Goal: Transaction & Acquisition: Purchase product/service

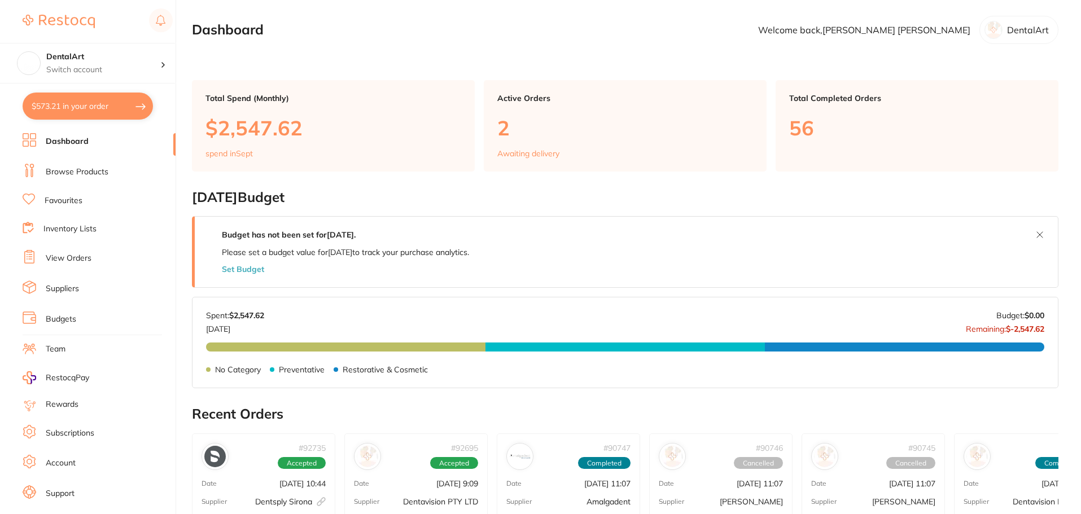
click at [130, 102] on button "$573.21 in your order" at bounding box center [88, 106] width 130 height 27
checkbox input "true"
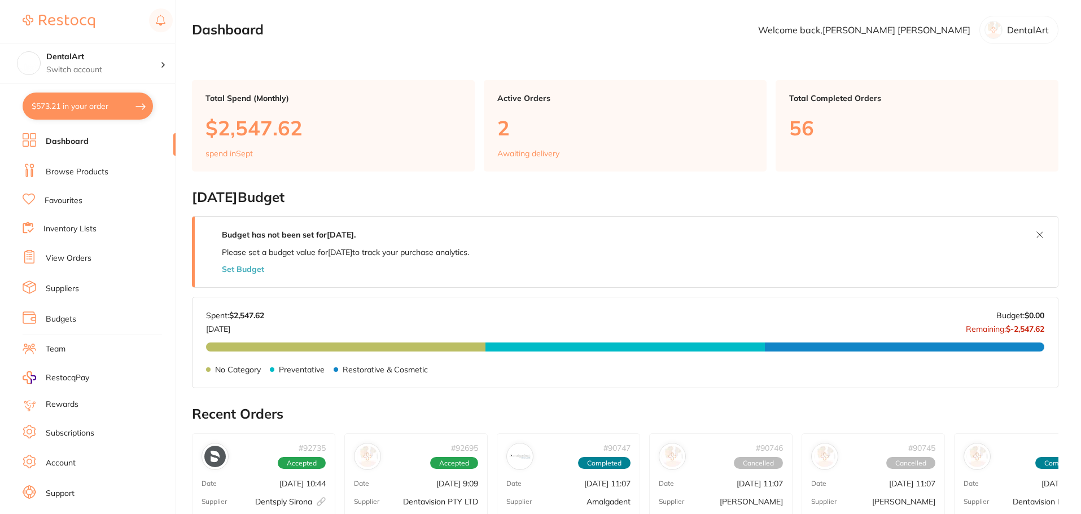
checkbox input "true"
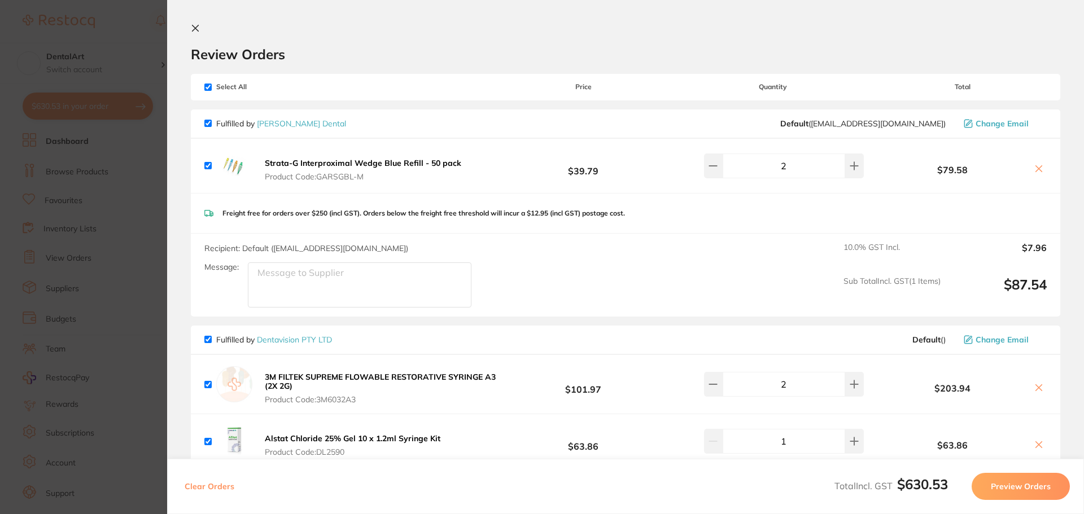
click at [130, 26] on section "Update RRP Set your pre negotiated price for this item. Item Agreed RRP (excl. …" at bounding box center [542, 257] width 1084 height 514
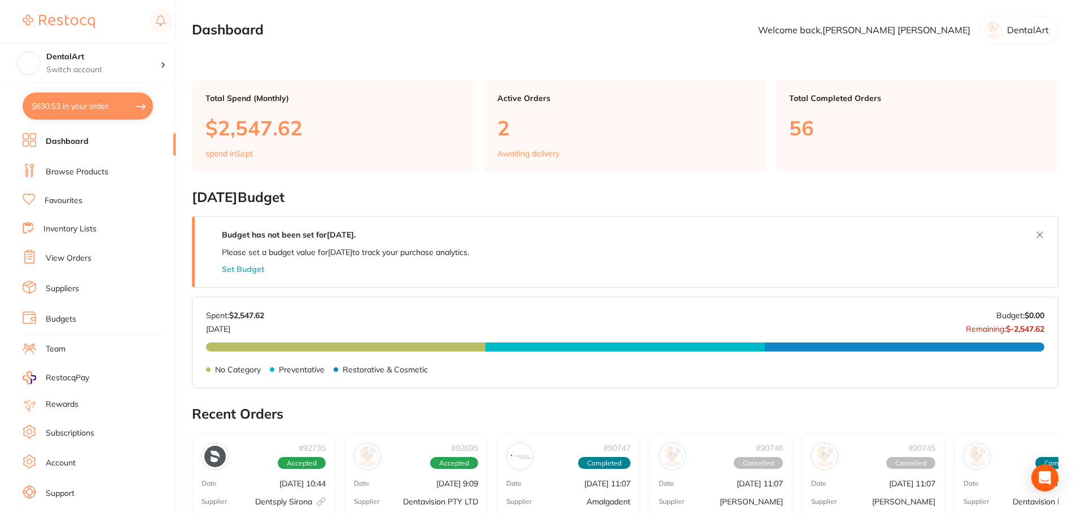
click at [115, 101] on button "$630.53 in your order" at bounding box center [88, 106] width 130 height 27
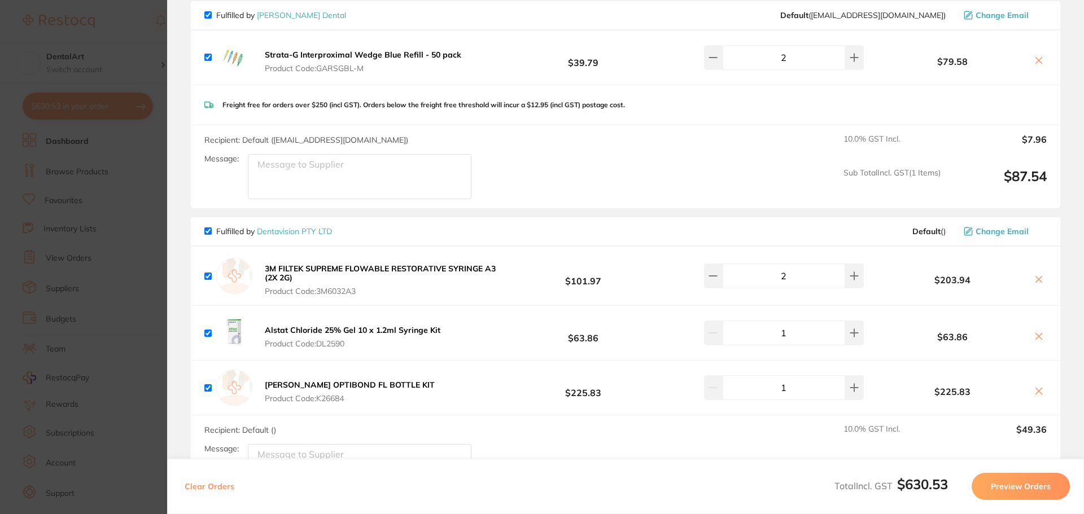
scroll to position [113, 0]
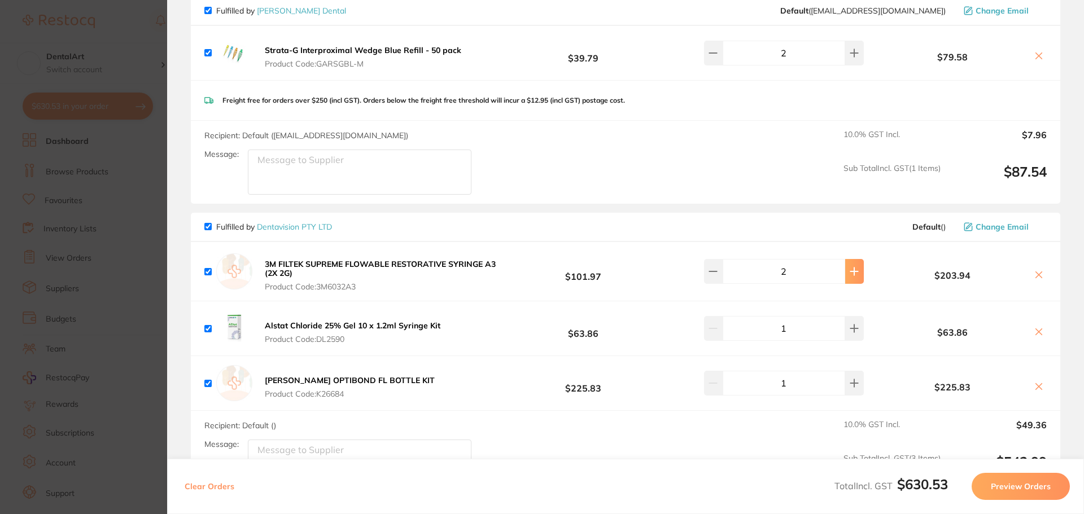
click at [854, 274] on button at bounding box center [854, 271] width 19 height 25
type input "3"
click at [103, 17] on section "Update RRP Set your pre negotiated price for this item. Item Agreed RRP (excl. …" at bounding box center [542, 257] width 1084 height 514
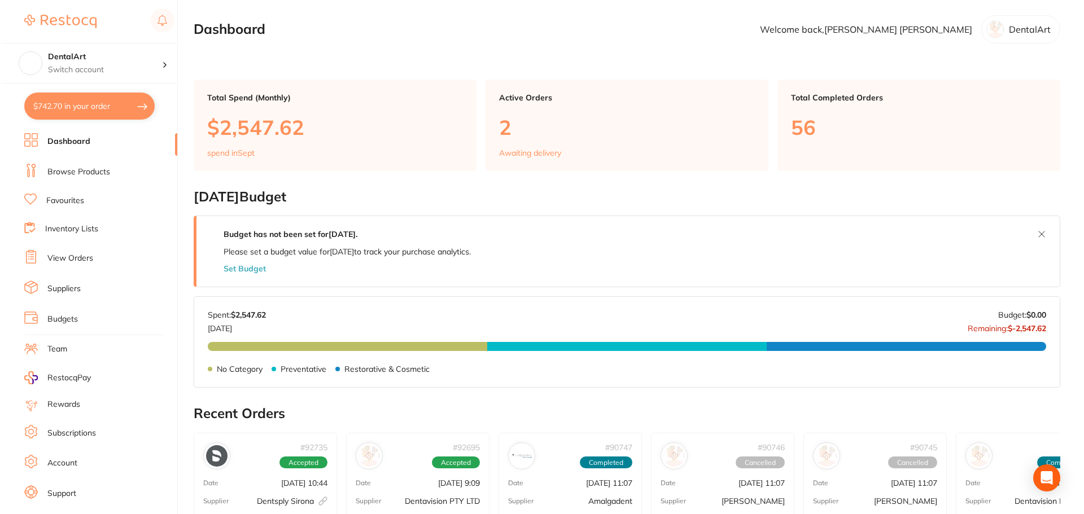
scroll to position [0, 0]
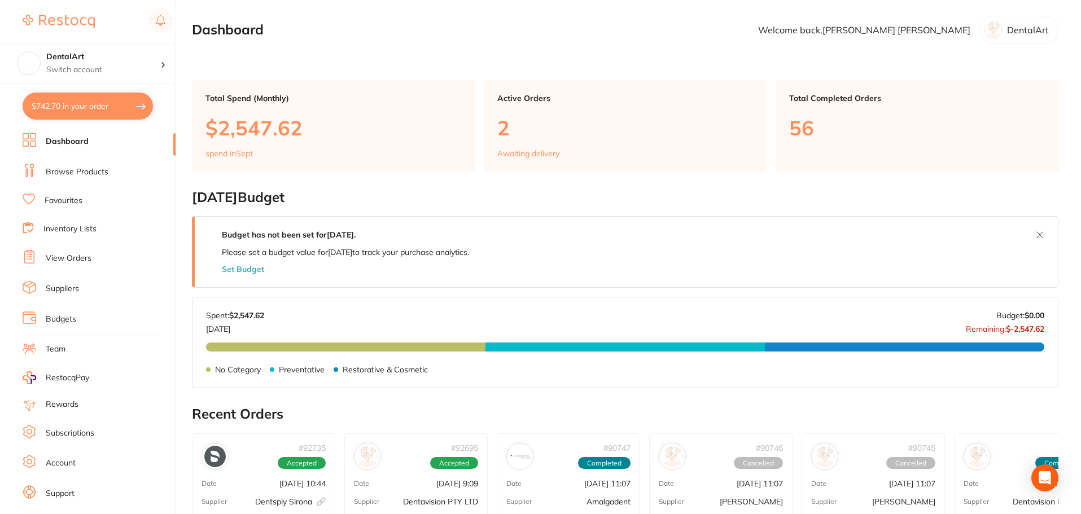
drag, startPoint x: 136, startPoint y: 101, endPoint x: 129, endPoint y: 94, distance: 10.4
click at [136, 101] on button "$742.70 in your order" at bounding box center [88, 106] width 130 height 27
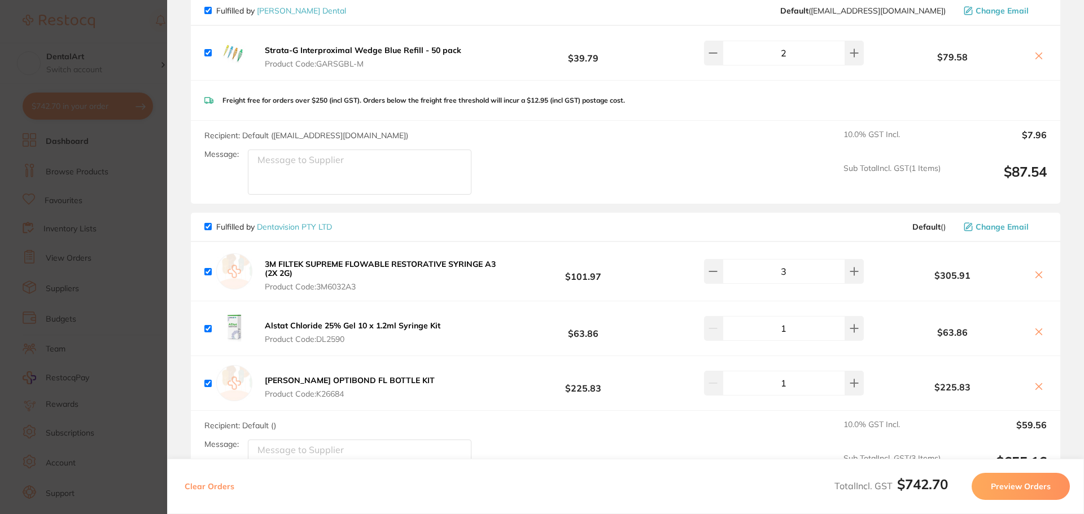
click at [133, 27] on section "Update RRP Set your pre negotiated price for this item. Item Agreed RRP (excl. …" at bounding box center [542, 257] width 1084 height 514
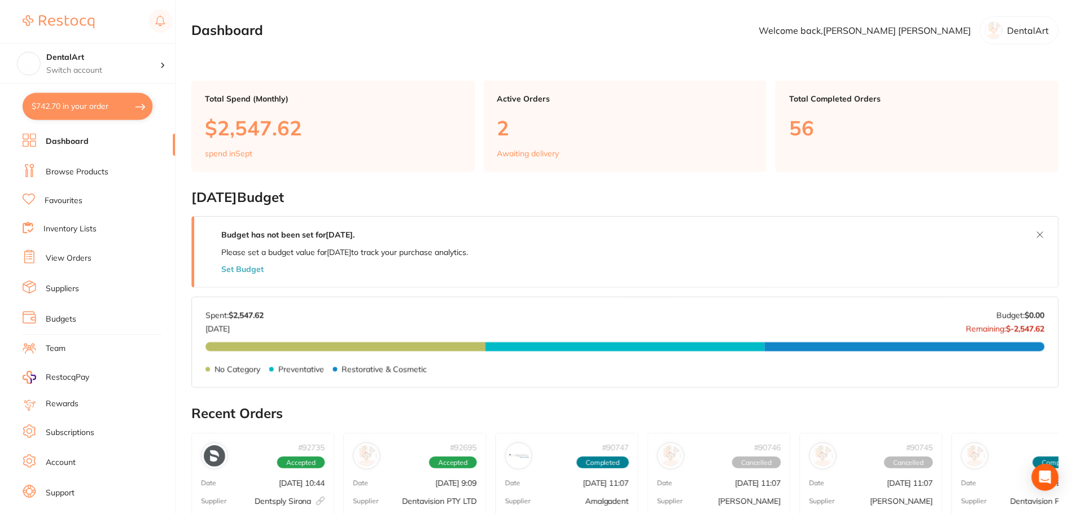
scroll to position [1, 0]
click at [82, 168] on link "Browse Products" at bounding box center [77, 172] width 63 height 11
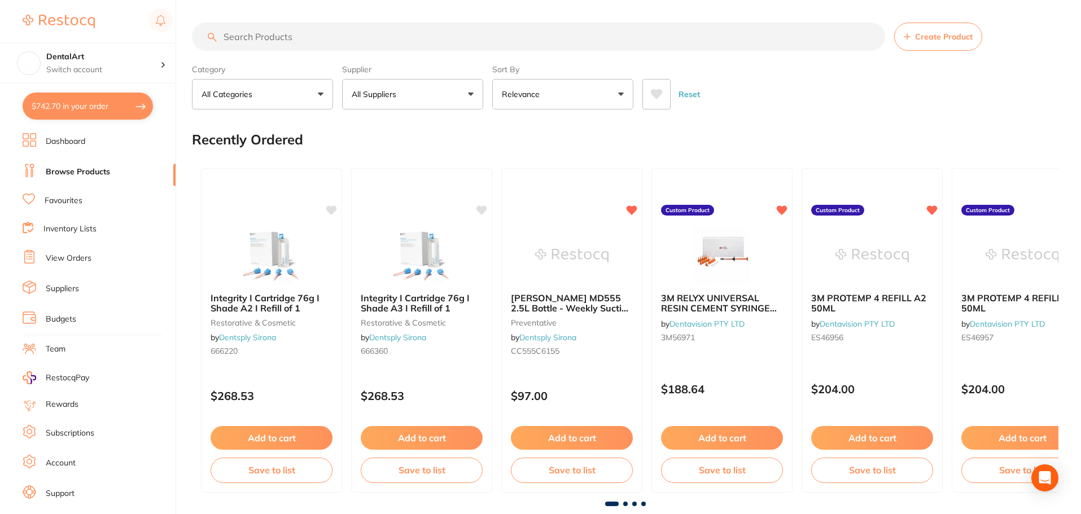
click at [468, 93] on button "All Suppliers" at bounding box center [412, 94] width 141 height 30
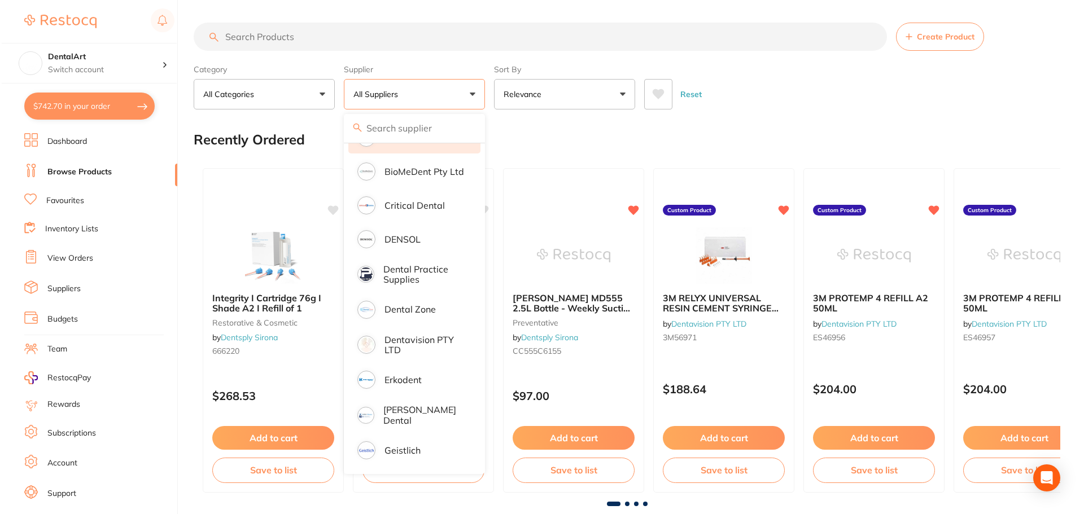
scroll to position [282, 0]
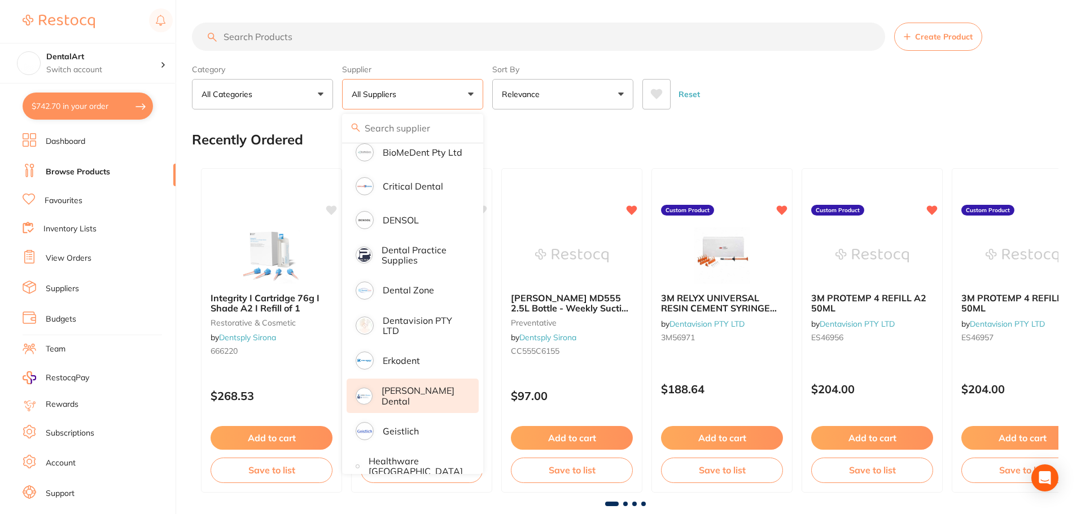
click at [424, 391] on p "[PERSON_NAME] Dental" at bounding box center [422, 396] width 81 height 21
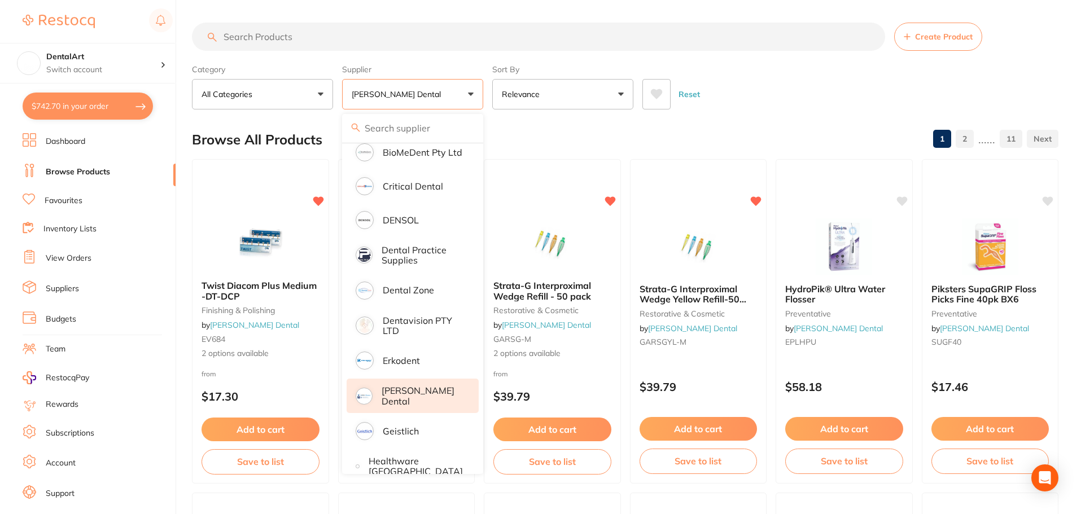
drag, startPoint x: 758, startPoint y: 75, endPoint x: 150, endPoint y: 331, distance: 660.5
click at [756, 79] on div "Reset" at bounding box center [846, 90] width 407 height 40
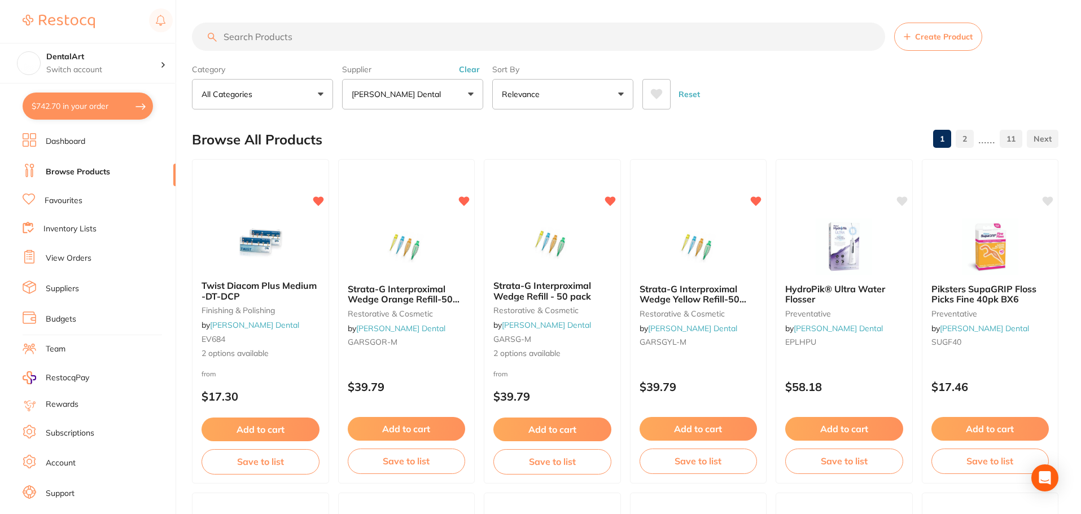
click at [273, 237] on img at bounding box center [260, 243] width 73 height 56
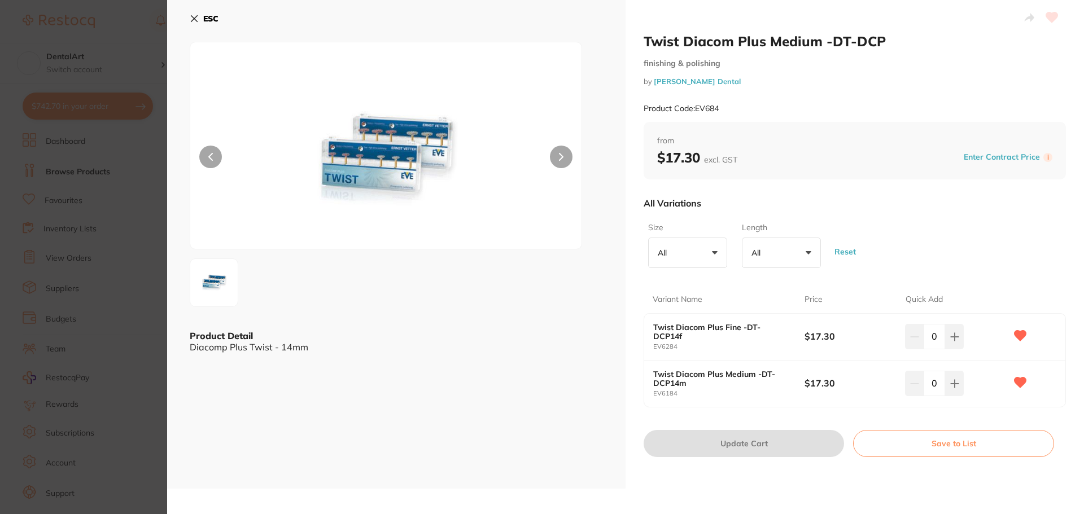
drag, startPoint x: 565, startPoint y: 151, endPoint x: 553, endPoint y: 151, distance: 11.9
click at [563, 151] on button at bounding box center [561, 157] width 23 height 23
click at [543, 152] on div at bounding box center [386, 146] width 392 height 208
click at [551, 155] on button at bounding box center [561, 157] width 23 height 23
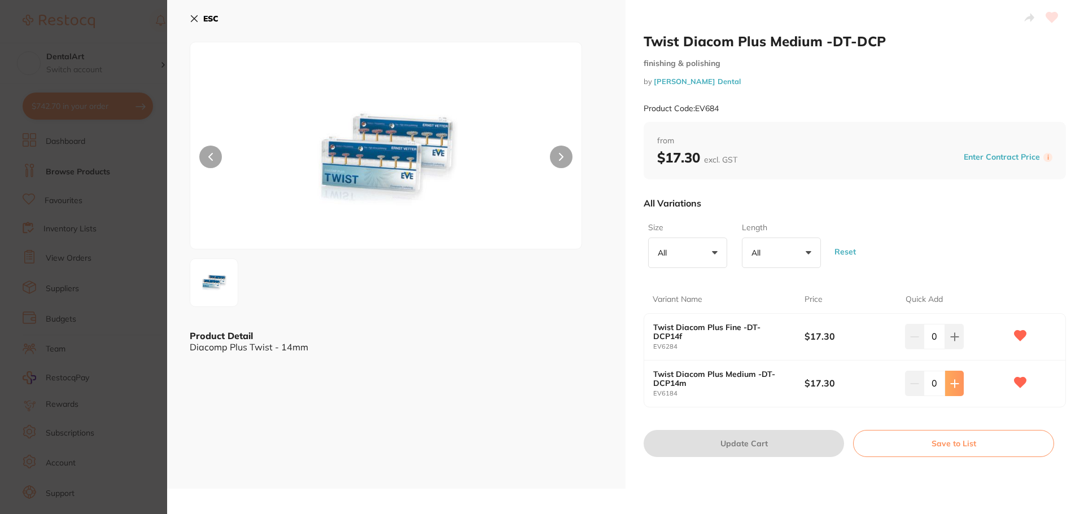
click at [952, 386] on icon at bounding box center [954, 383] width 9 height 9
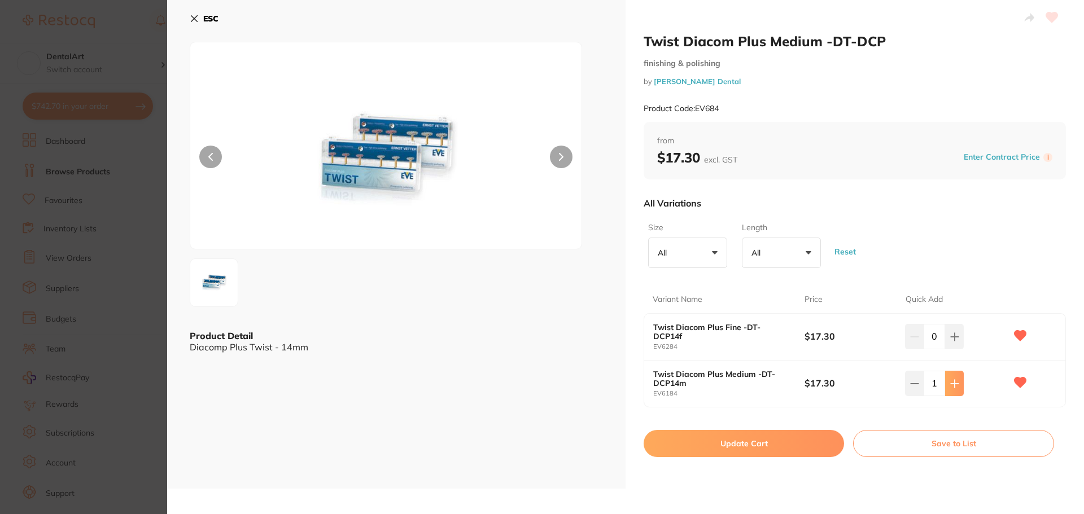
click at [952, 386] on icon at bounding box center [954, 383] width 9 height 9
type input "2"
click at [727, 442] on button "Update Cart" at bounding box center [744, 443] width 200 height 27
checkbox input "false"
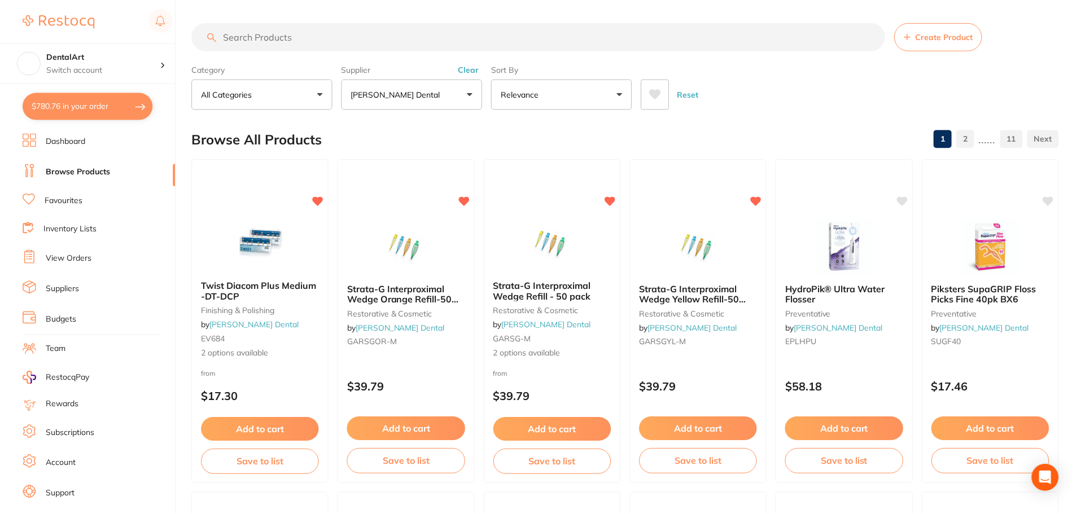
scroll to position [1, 0]
click at [143, 102] on button "$780.76 in your order" at bounding box center [88, 106] width 130 height 27
checkbox input "true"
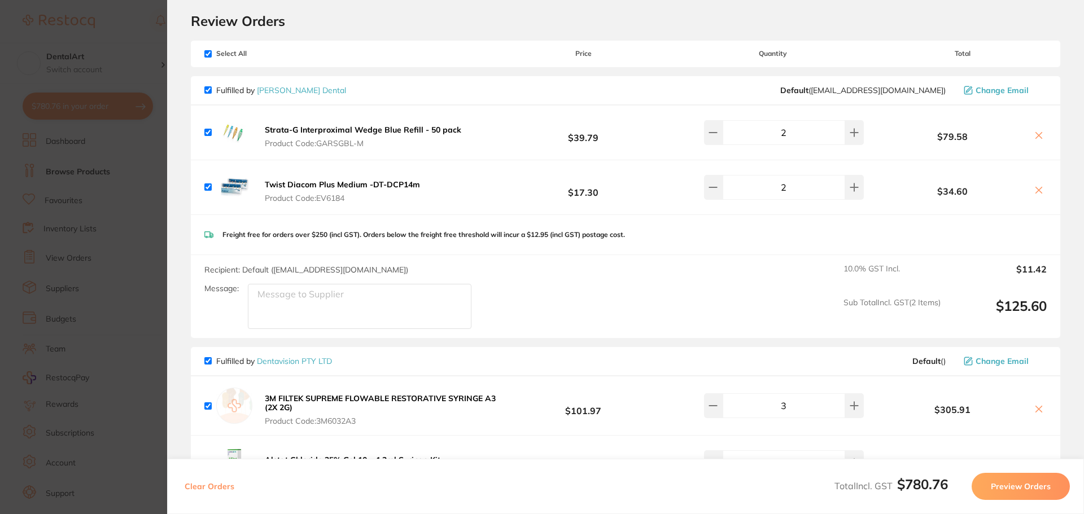
scroll to position [0, 0]
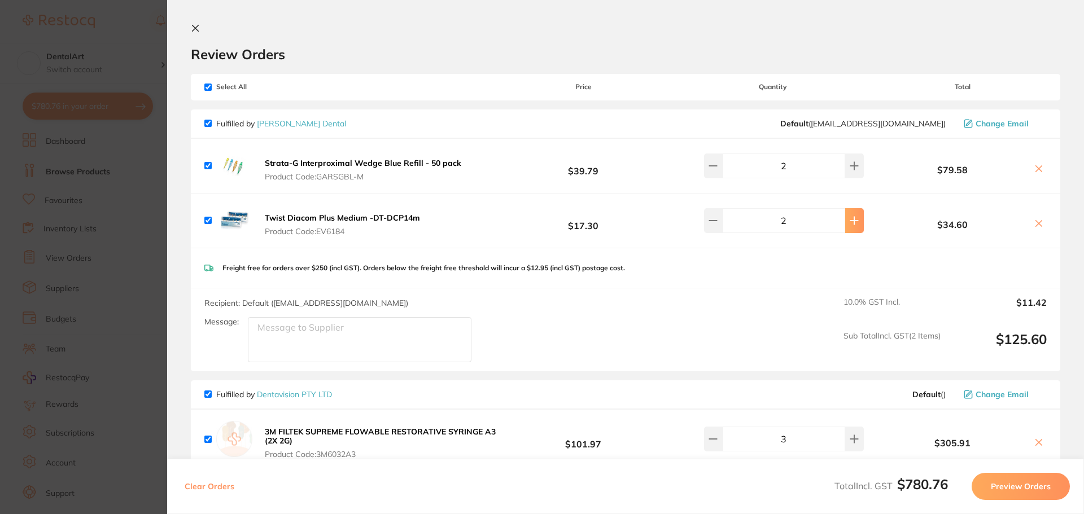
click at [850, 222] on icon at bounding box center [853, 220] width 7 height 7
type input "3"
click at [601, 322] on div "Recipient: Default ( [EMAIL_ADDRESS][DOMAIN_NAME] ) Message: 10.0 % GST Incl. $…" at bounding box center [626, 330] width 870 height 83
click at [119, 28] on section "Update RRP Set your pre negotiated price for this item. Item Agreed RRP (excl. …" at bounding box center [542, 257] width 1084 height 514
